Goal: Find specific page/section: Find specific page/section

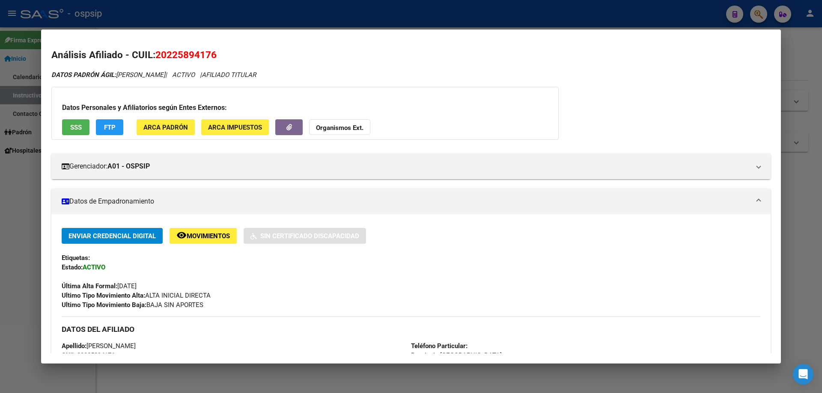
scroll to position [187, 0]
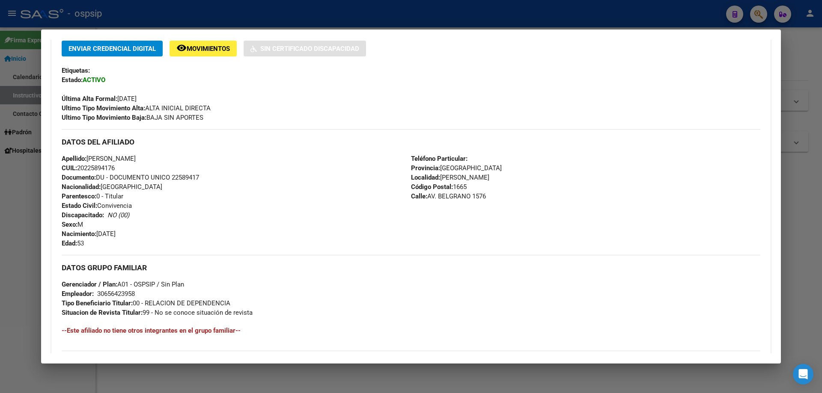
click at [295, 13] on div at bounding box center [411, 196] width 822 height 393
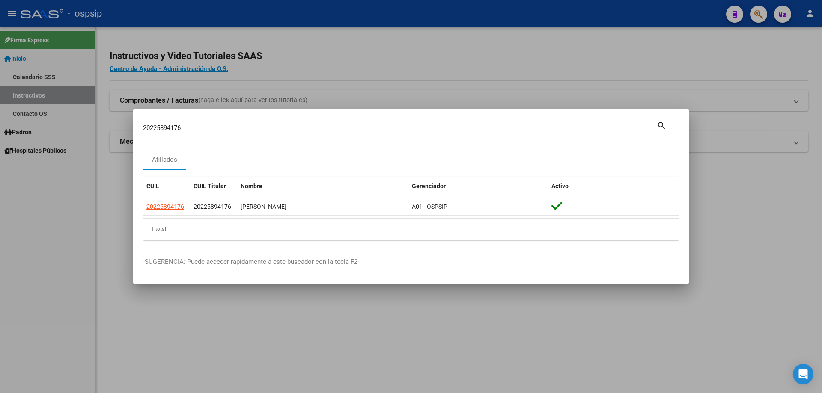
click at [292, 125] on input "20225894176" at bounding box center [399, 128] width 513 height 8
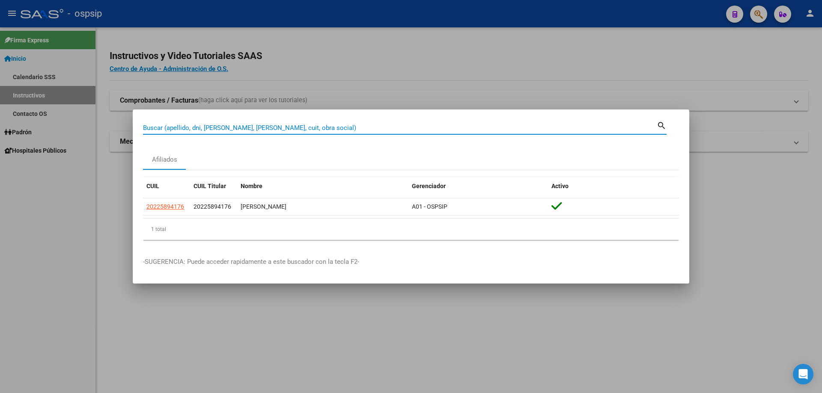
paste input "24349931"
type input "24349931"
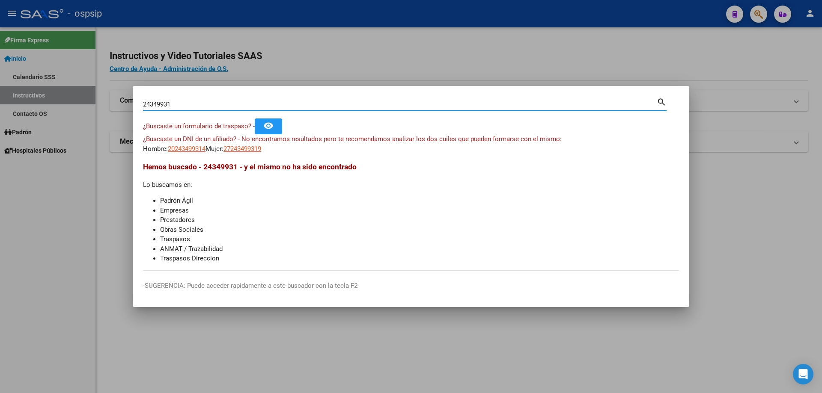
click at [181, 103] on input "24349931" at bounding box center [399, 105] width 513 height 8
type input "40349931"
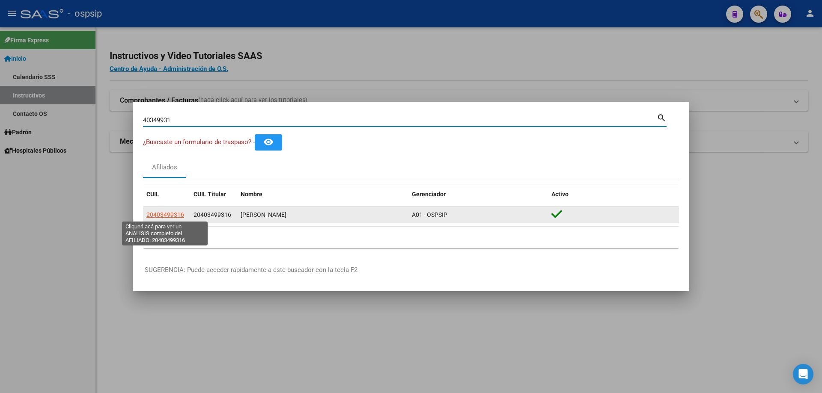
click at [178, 213] on span "20403499316" at bounding box center [165, 214] width 38 height 7
type textarea "20403499316"
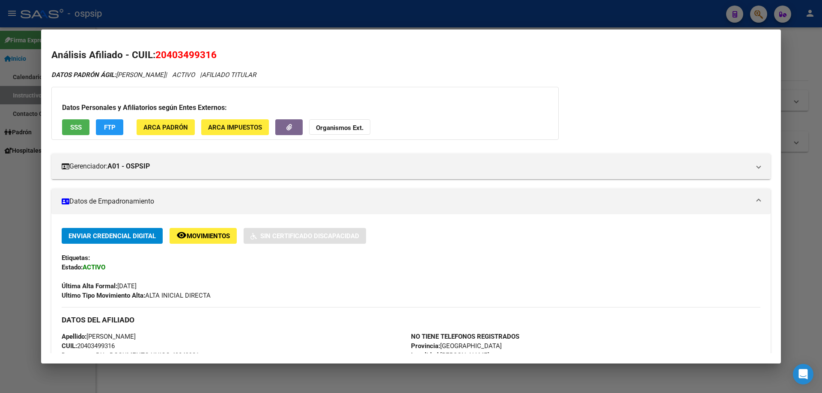
click at [202, 16] on div at bounding box center [411, 196] width 822 height 393
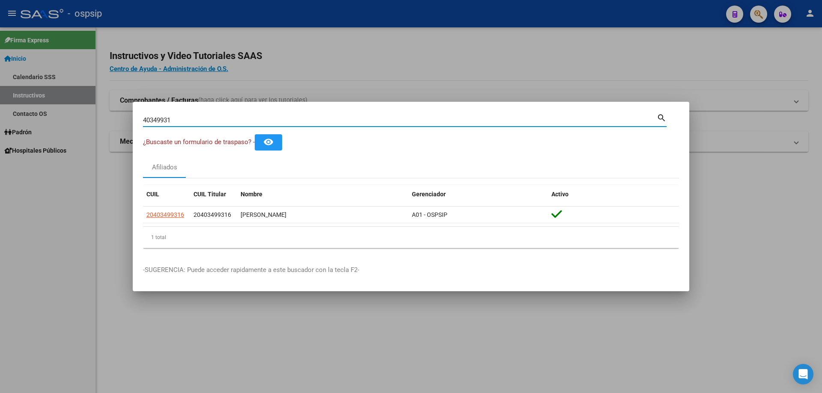
drag, startPoint x: 179, startPoint y: 122, endPoint x: 80, endPoint y: 125, distance: 99.3
click at [80, 125] on div "40349931 Buscar (apellido, dni, cuil, nro traspaso, cuit, obra social) search ¿…" at bounding box center [411, 196] width 822 height 393
